Goal: Task Accomplishment & Management: Use online tool/utility

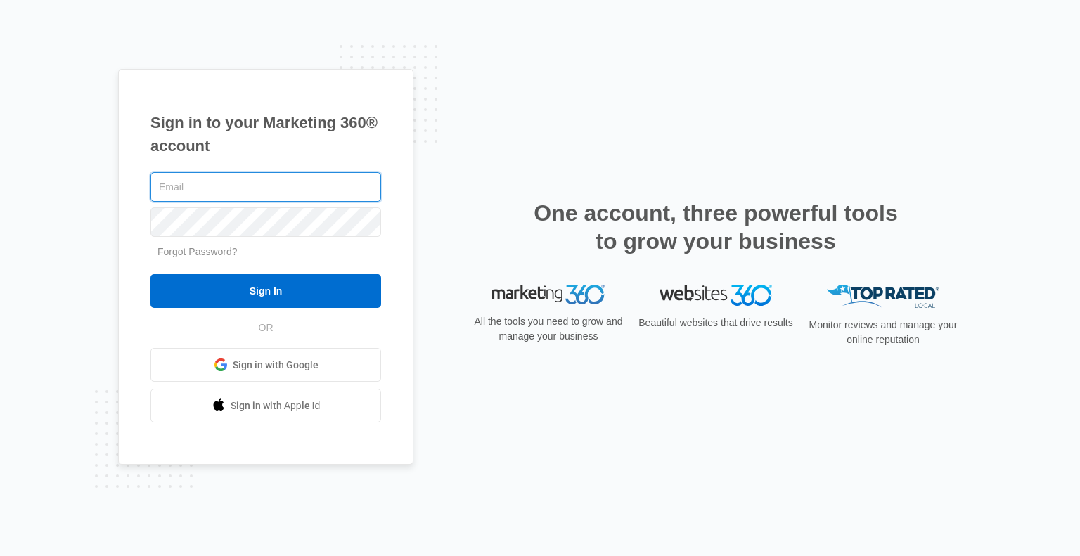
click at [298, 191] on input "text" at bounding box center [265, 187] width 231 height 30
type input "[EMAIL_ADDRESS][DOMAIN_NAME]"
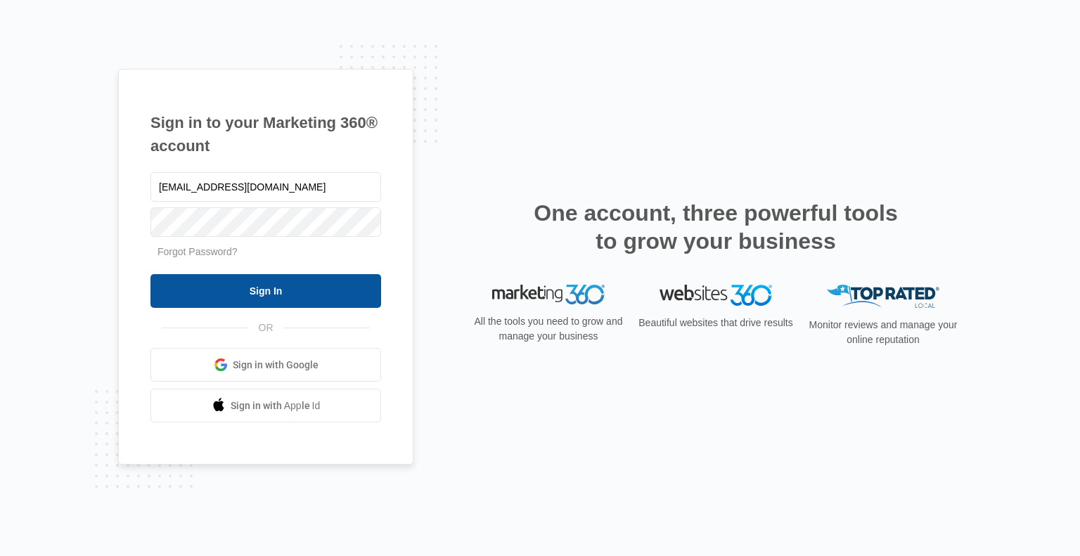
click at [242, 300] on input "Sign In" at bounding box center [265, 291] width 231 height 34
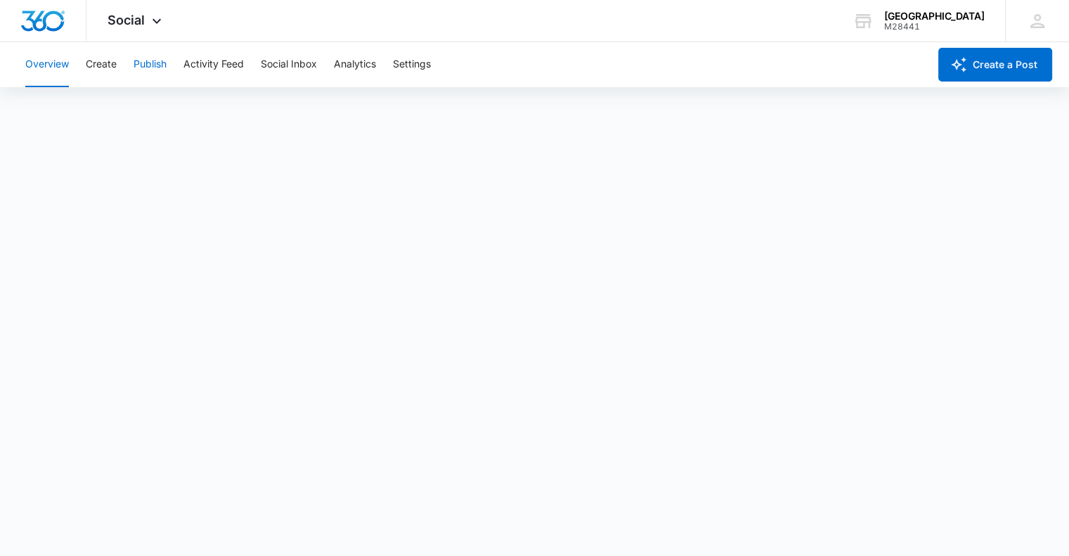
click at [148, 64] on button "Publish" at bounding box center [150, 64] width 33 height 45
click at [98, 56] on button "Create" at bounding box center [101, 64] width 31 height 45
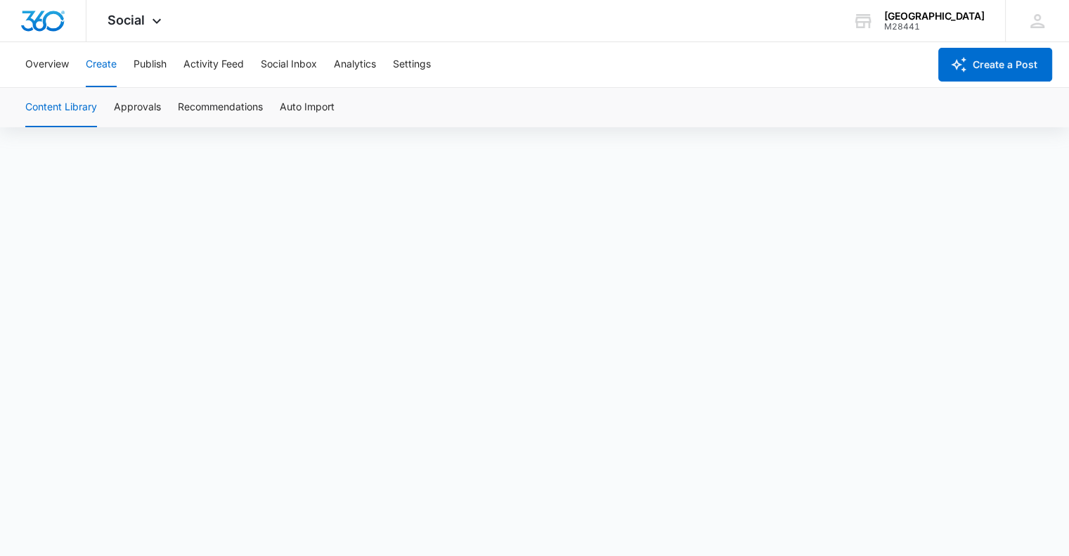
click at [121, 103] on button "Approvals" at bounding box center [137, 107] width 47 height 39
click at [124, 105] on button "Approvals" at bounding box center [137, 107] width 47 height 39
click at [49, 106] on button "Content Library" at bounding box center [61, 107] width 72 height 39
